Goal: Navigation & Orientation: Find specific page/section

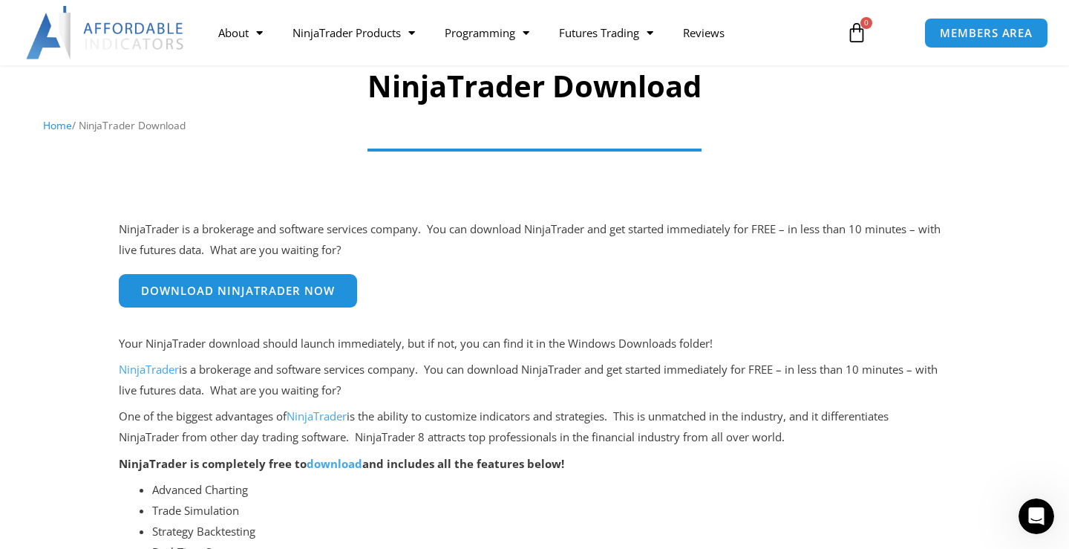
scroll to position [117, 0]
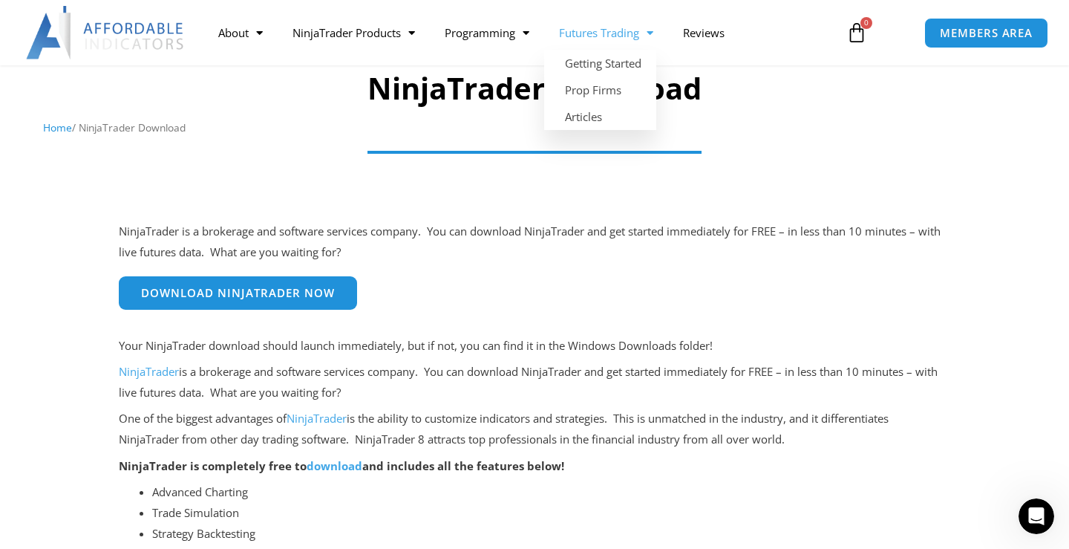
click at [645, 30] on span "Menu" at bounding box center [646, 33] width 14 height 26
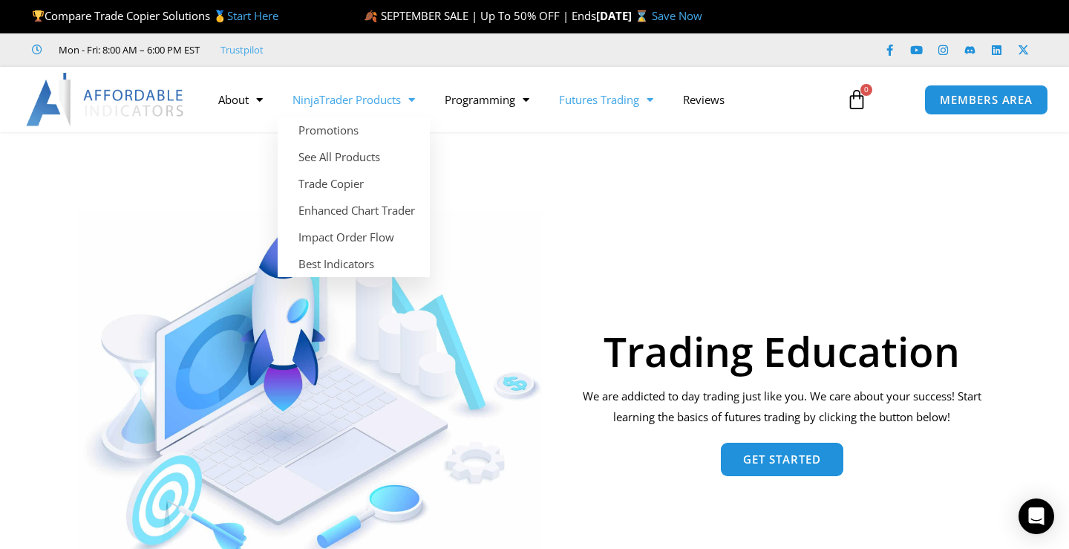
click at [394, 99] on link "NinjaTrader Products" at bounding box center [354, 99] width 152 height 34
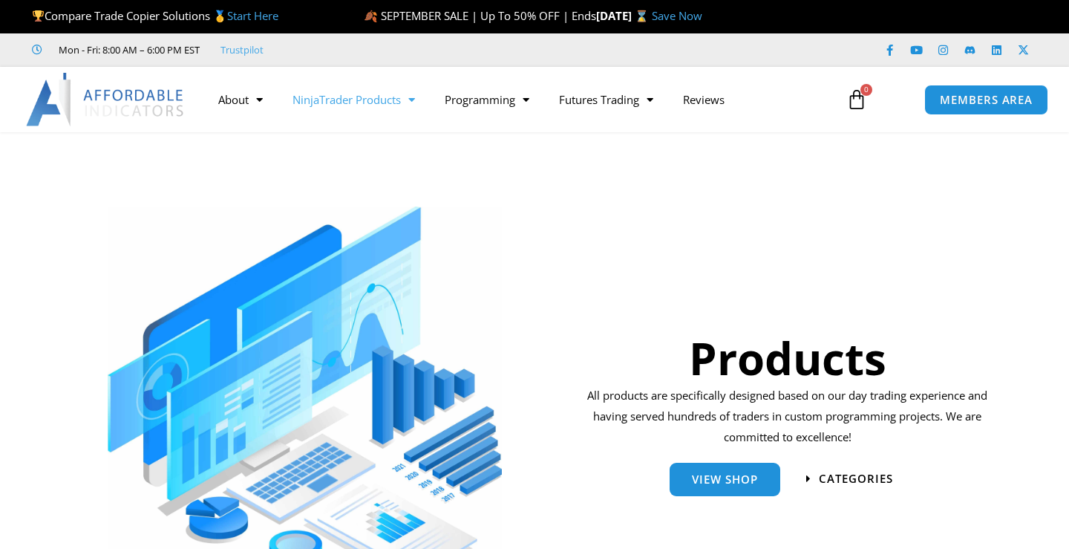
click at [401, 96] on link "NinjaTrader Products" at bounding box center [354, 99] width 152 height 34
